Goal: Task Accomplishment & Management: Manage account settings

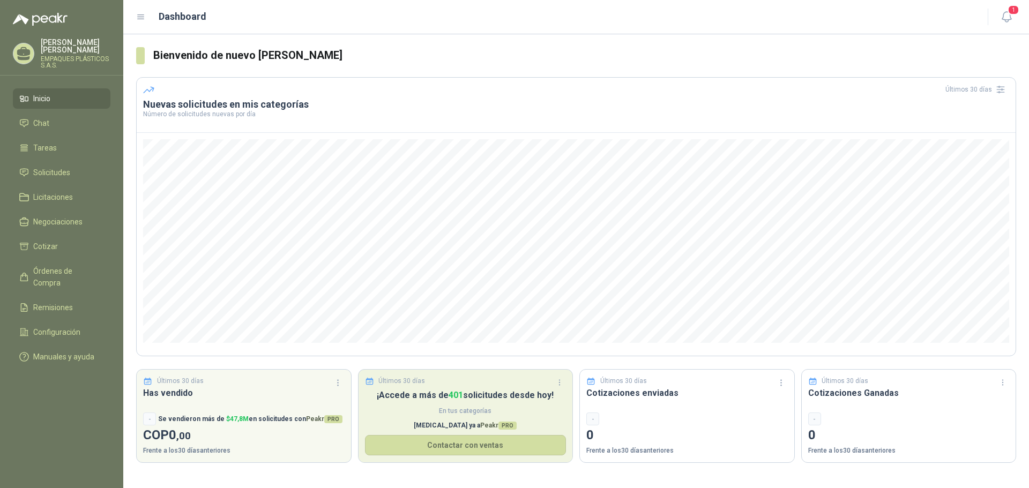
click at [447, 395] on p "¡Accede a más de 401 solicitudes desde [DATE]!" at bounding box center [466, 395] width 202 height 13
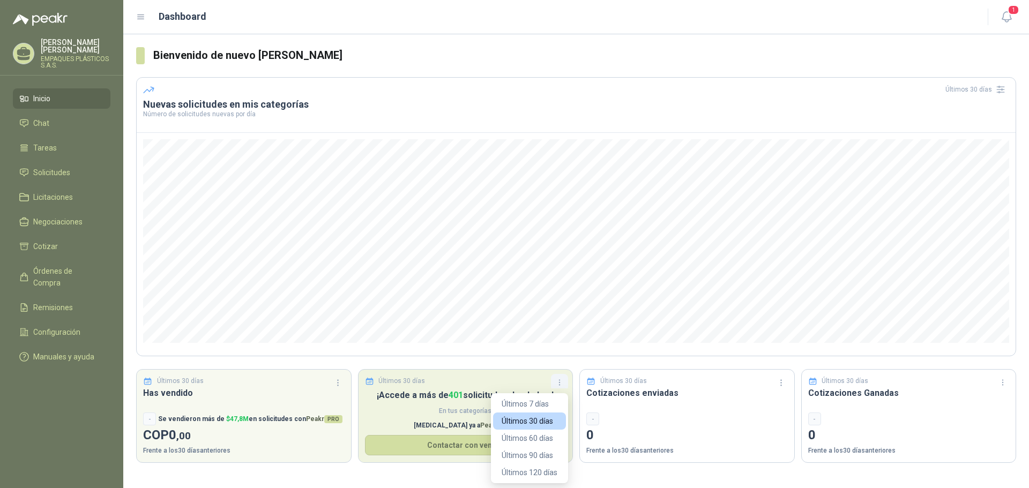
click at [556, 379] on icon "button" at bounding box center [559, 382] width 9 height 9
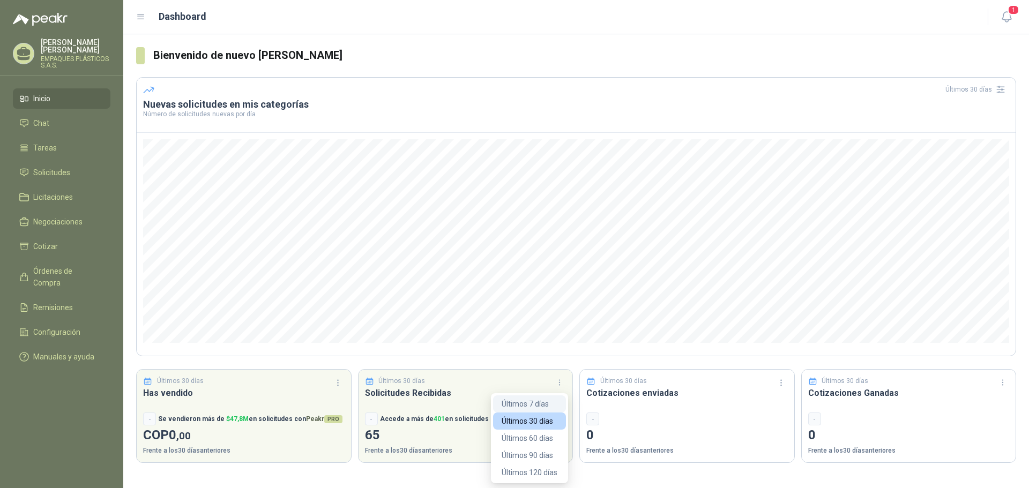
click at [532, 404] on button "Últimos 7 días" at bounding box center [529, 404] width 73 height 17
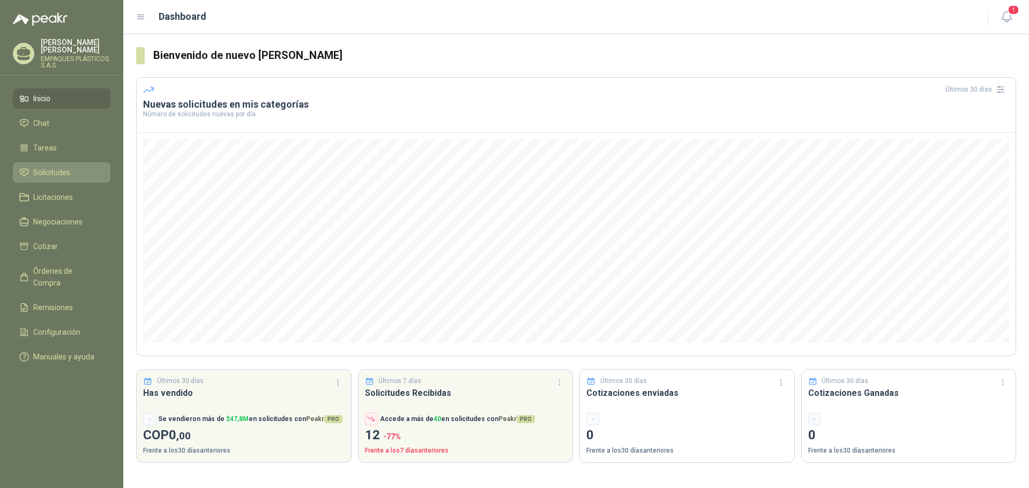
click at [55, 174] on span "Solicitudes" at bounding box center [51, 173] width 37 height 12
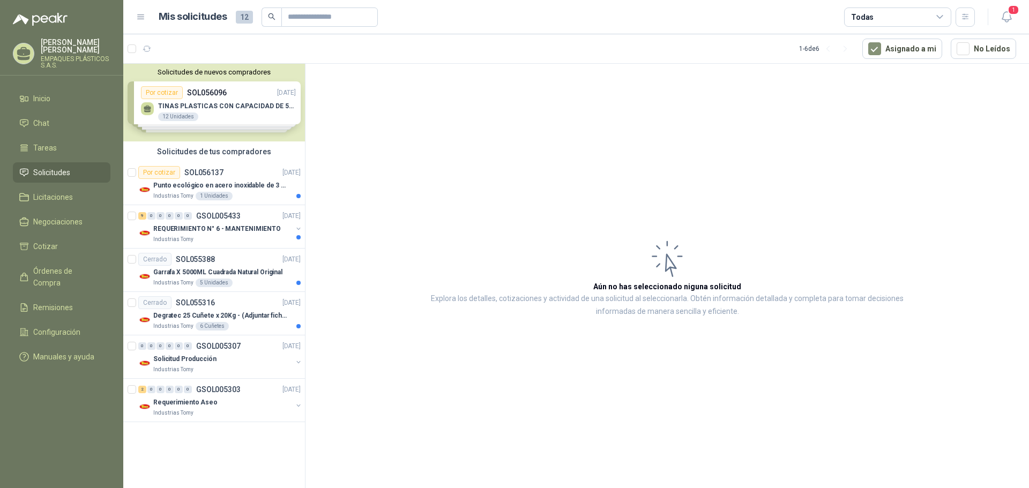
click at [232, 93] on div "Solicitudes de nuevos compradores Por cotizar SOL056096 [DATE] TINAS PLASTICAS …" at bounding box center [214, 103] width 182 height 78
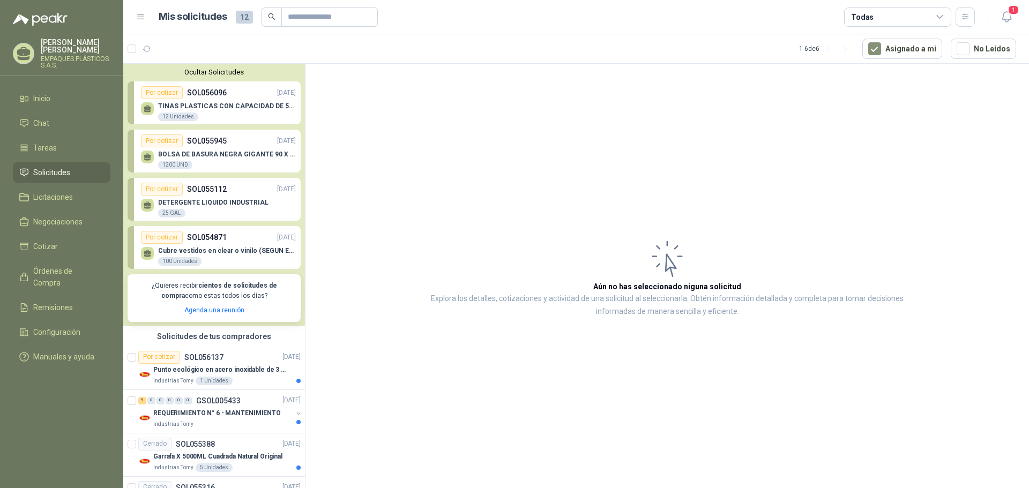
click at [202, 146] on p "SOL055945" at bounding box center [207, 141] width 40 height 12
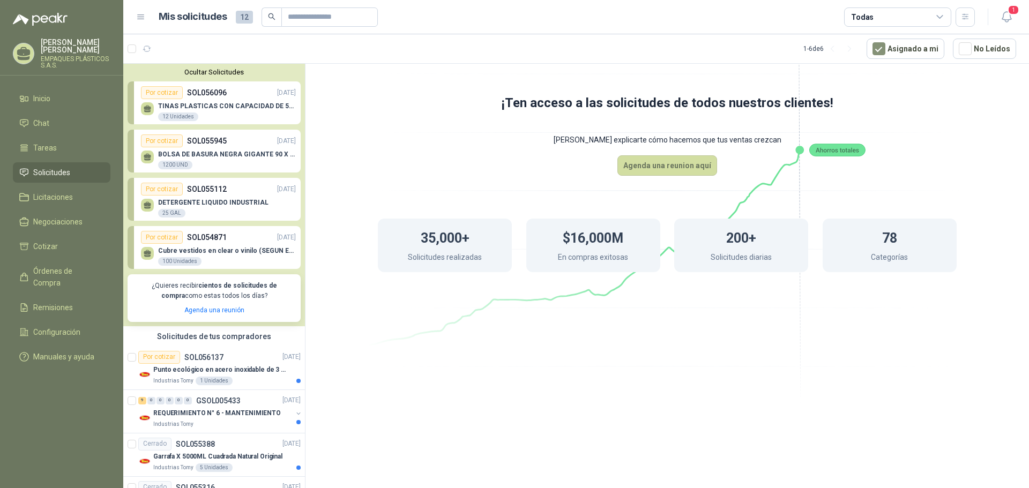
click at [204, 146] on p "SOL055945" at bounding box center [207, 141] width 40 height 12
click at [183, 162] on div "1200 UND" at bounding box center [175, 165] width 34 height 9
click at [166, 140] on div "Por cotizar" at bounding box center [162, 141] width 42 height 13
click at [235, 147] on div "Por cotizar SOL055945 [DATE]" at bounding box center [218, 141] width 155 height 13
click at [145, 156] on icon at bounding box center [148, 155] width 8 height 5
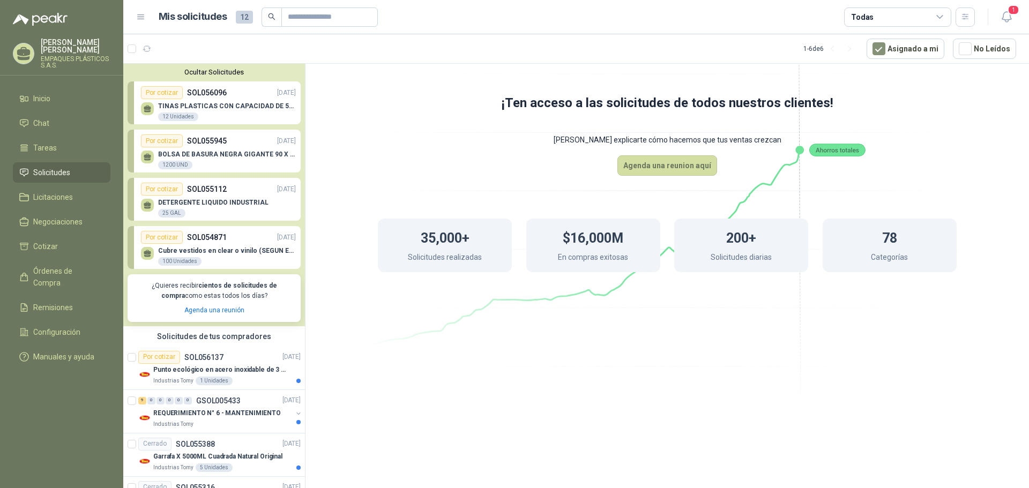
scroll to position [131, 0]
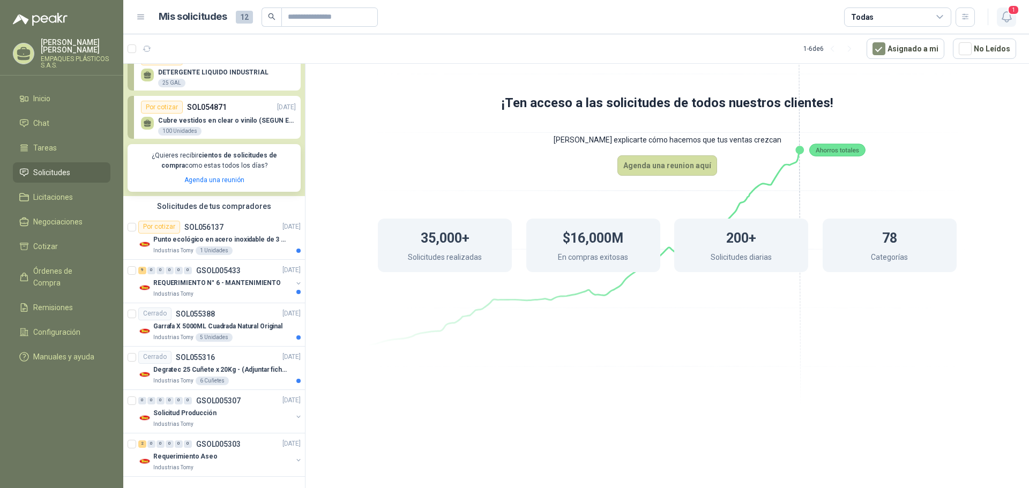
click at [1009, 18] on icon "button" at bounding box center [1006, 16] width 13 height 13
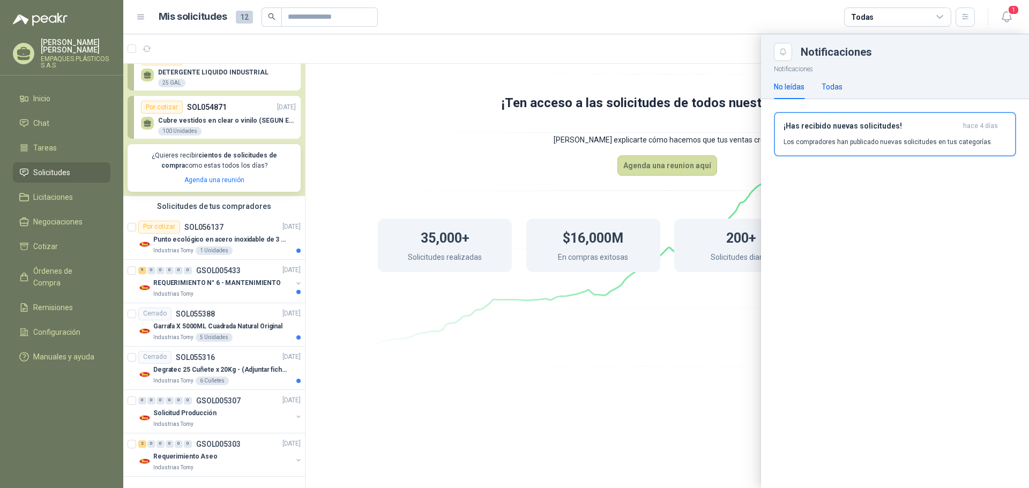
click at [830, 88] on div "Todas" at bounding box center [832, 87] width 21 height 12
click at [832, 124] on h3 "¡Has recibido nuevas solicitudes!" at bounding box center [871, 126] width 175 height 9
